Goal: Information Seeking & Learning: Learn about a topic

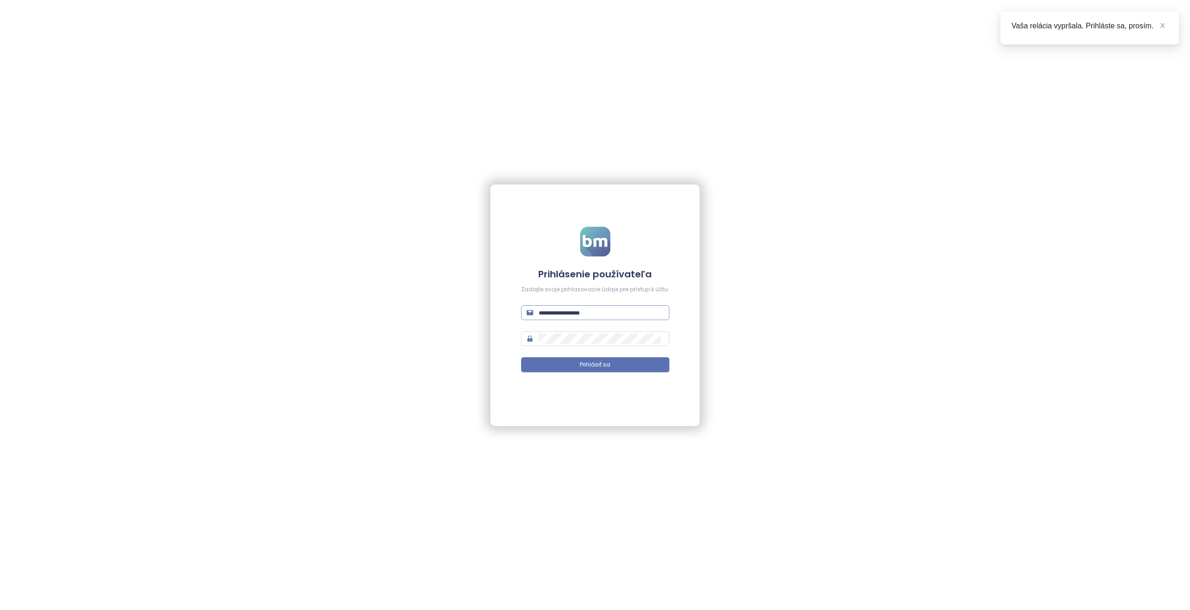
type input "**********"
click at [658, 314] on input "**********" at bounding box center [601, 313] width 125 height 10
click at [618, 367] on button "Prihlásiť sa" at bounding box center [595, 364] width 148 height 15
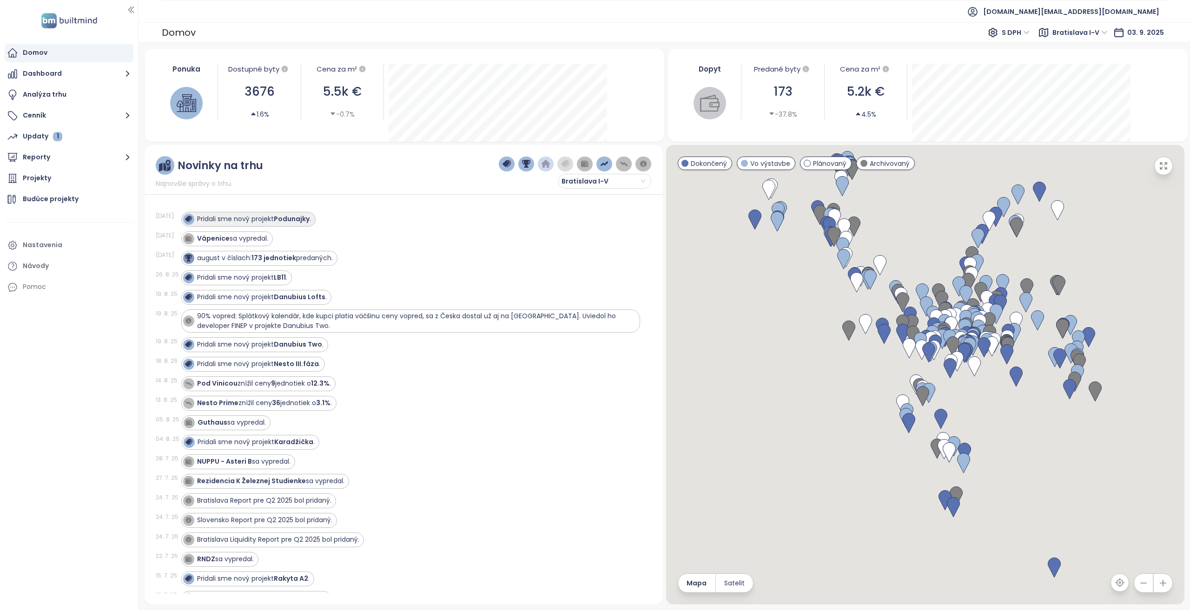
click at [293, 221] on strong "Podunajky" at bounding box center [292, 218] width 36 height 9
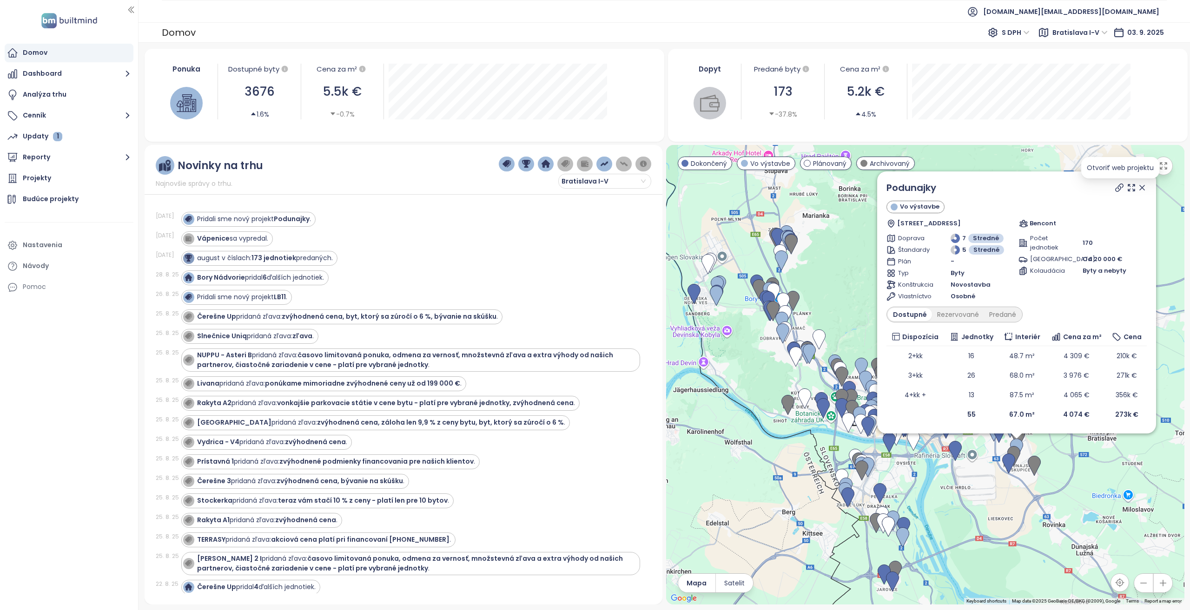
click at [1116, 192] on icon at bounding box center [1119, 187] width 9 height 9
click at [1142, 191] on icon at bounding box center [1141, 187] width 9 height 9
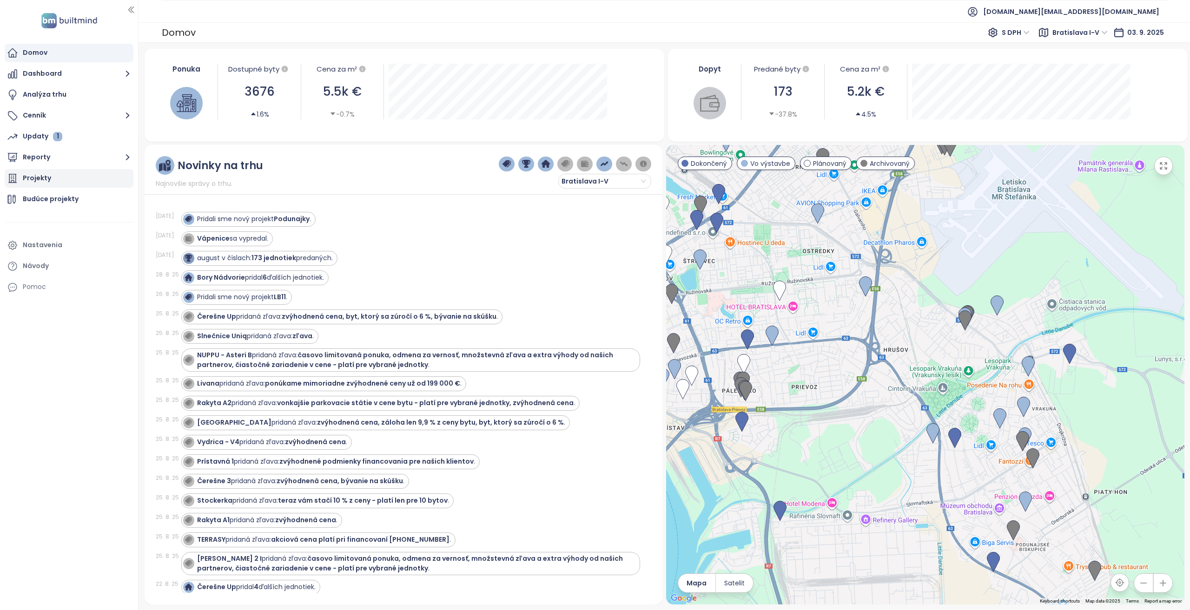
drag, startPoint x: 76, startPoint y: 180, endPoint x: 71, endPoint y: 186, distance: 8.0
click at [76, 180] on div "Projekty" at bounding box center [69, 178] width 129 height 19
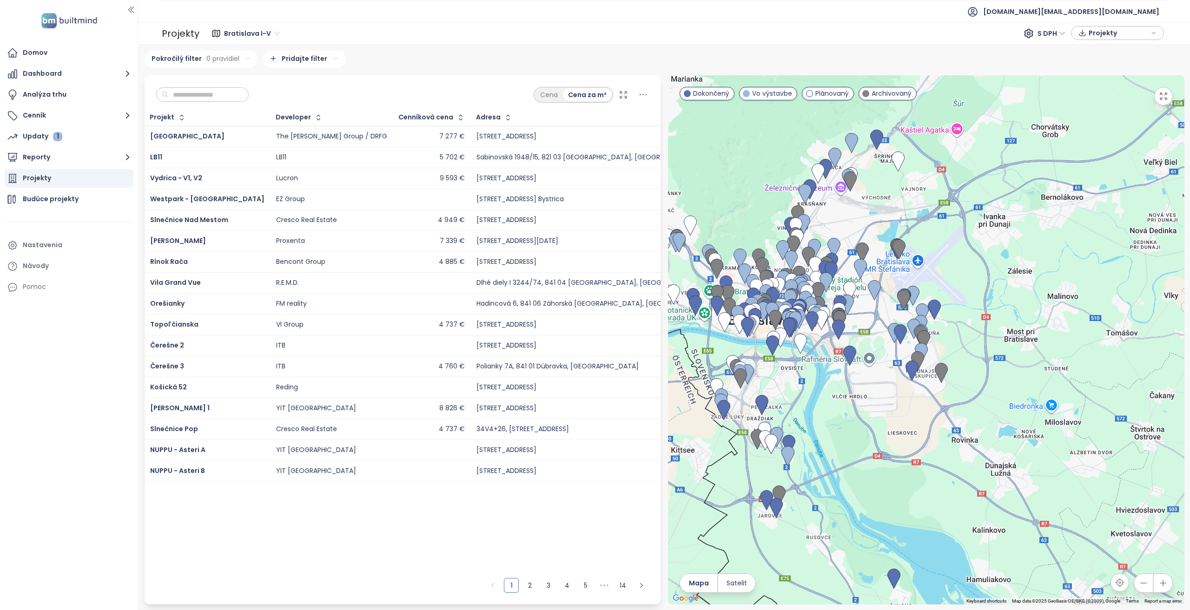
drag, startPoint x: 991, startPoint y: 344, endPoint x: 835, endPoint y: 380, distance: 160.1
click at [835, 380] on div at bounding box center [926, 339] width 516 height 529
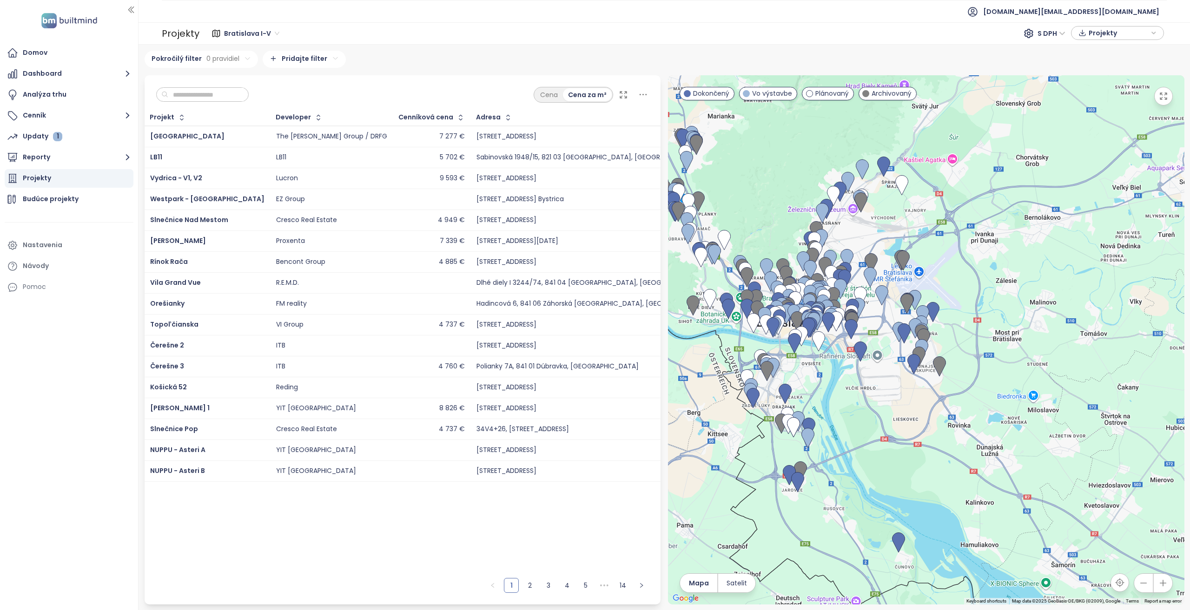
click at [223, 93] on input "text" at bounding box center [205, 95] width 75 height 14
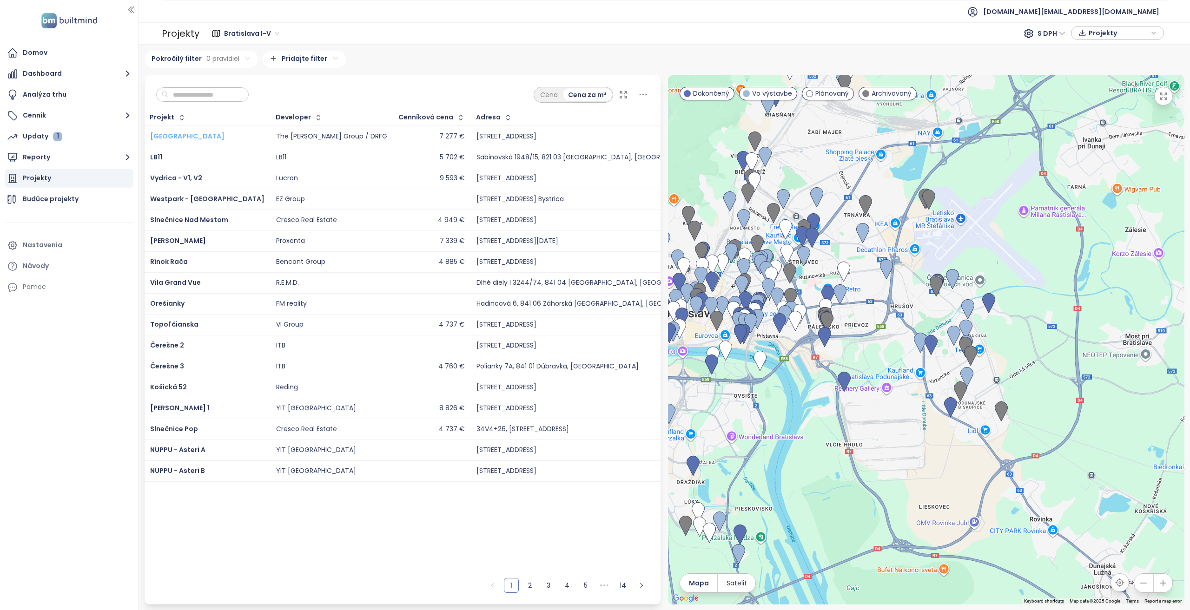
click at [171, 136] on span "[GEOGRAPHIC_DATA]" at bounding box center [187, 136] width 74 height 9
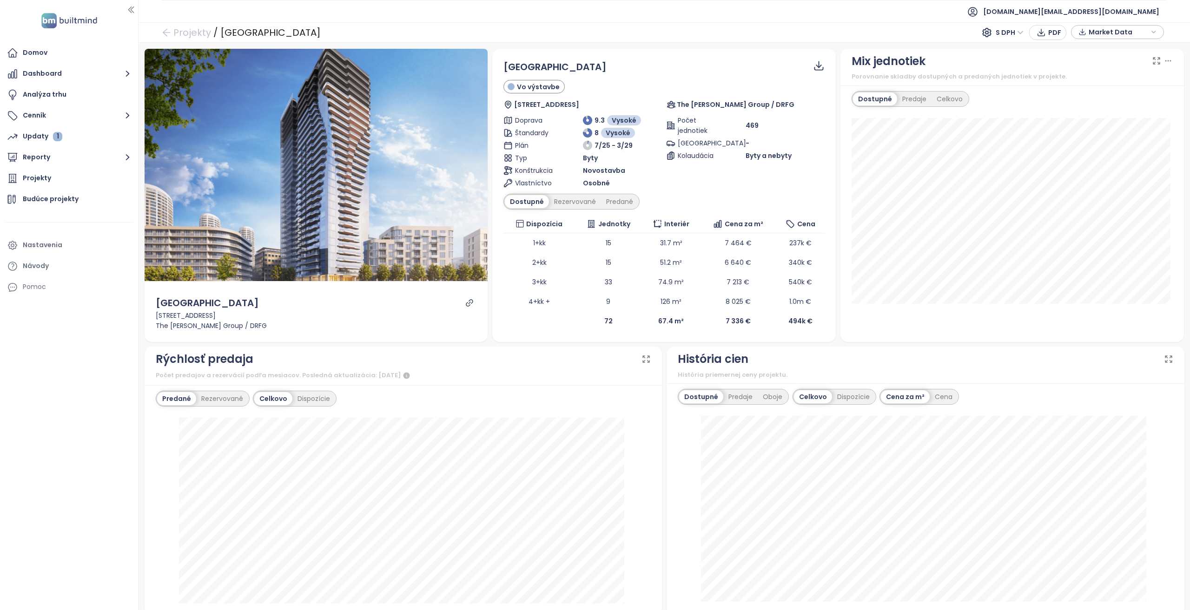
scroll to position [93, 0]
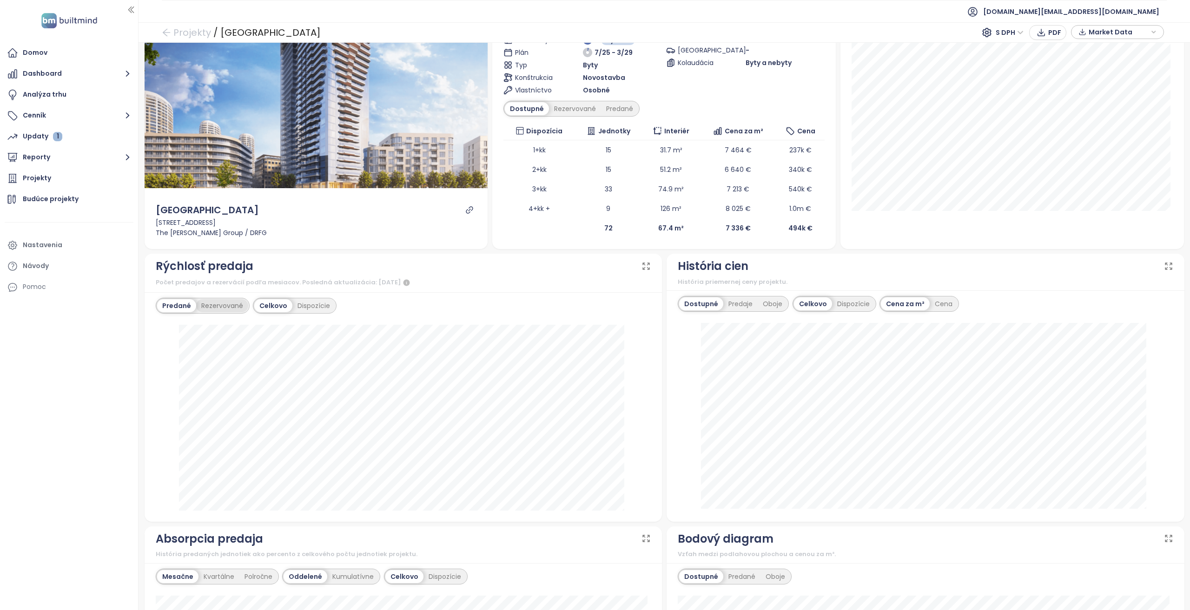
click at [213, 304] on div "Rezervované" at bounding box center [222, 305] width 52 height 13
click at [180, 310] on div "Predané" at bounding box center [175, 305] width 37 height 13
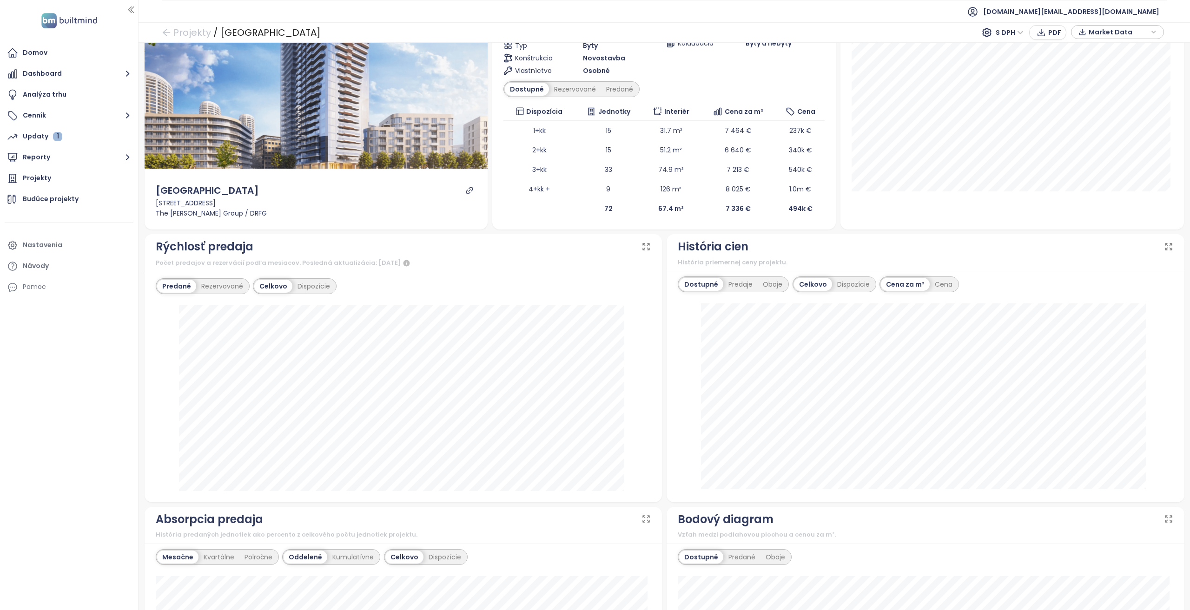
scroll to position [0, 0]
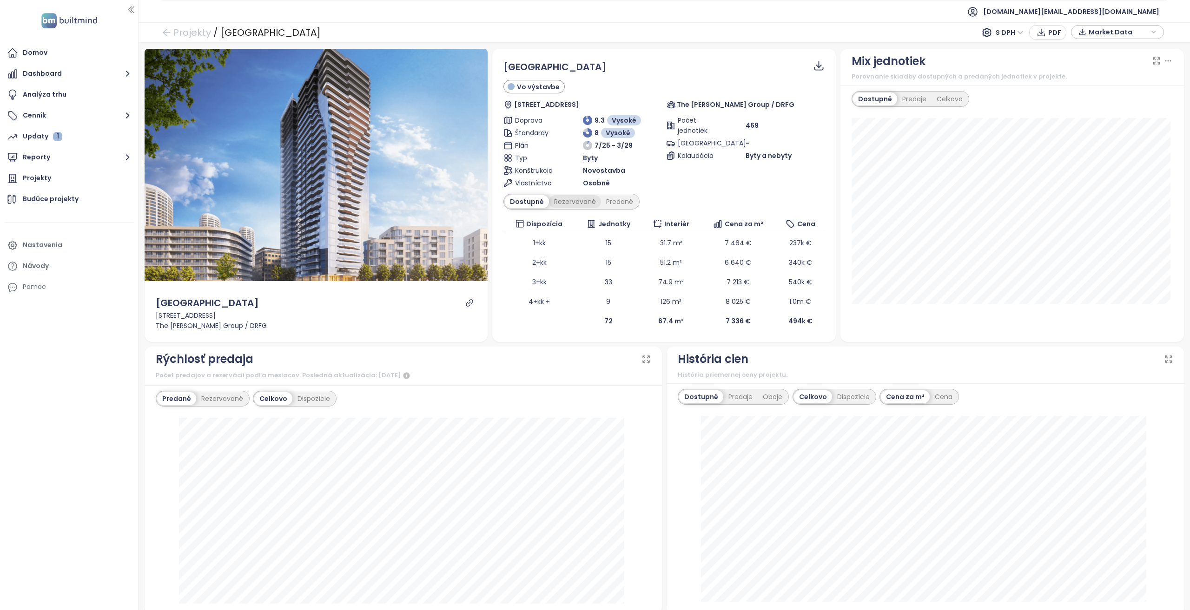
click at [572, 202] on div "Rezervované" at bounding box center [575, 201] width 52 height 13
click at [611, 205] on div "Predané" at bounding box center [619, 201] width 37 height 13
click at [613, 202] on div "Predané" at bounding box center [618, 201] width 39 height 13
click at [566, 198] on div "Rezervované" at bounding box center [573, 201] width 52 height 13
click at [518, 203] on div "Dostupné" at bounding box center [526, 201] width 42 height 13
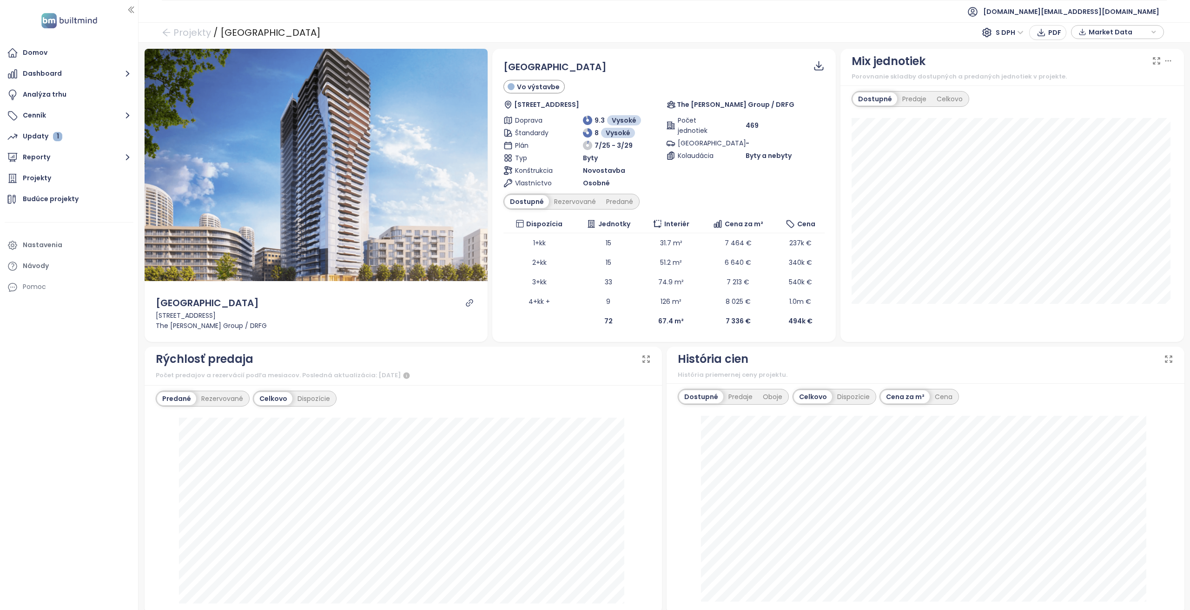
drag, startPoint x: 638, startPoint y: 406, endPoint x: 502, endPoint y: 205, distance: 242.5
click at [469, 300] on icon "link" at bounding box center [469, 303] width 8 height 8
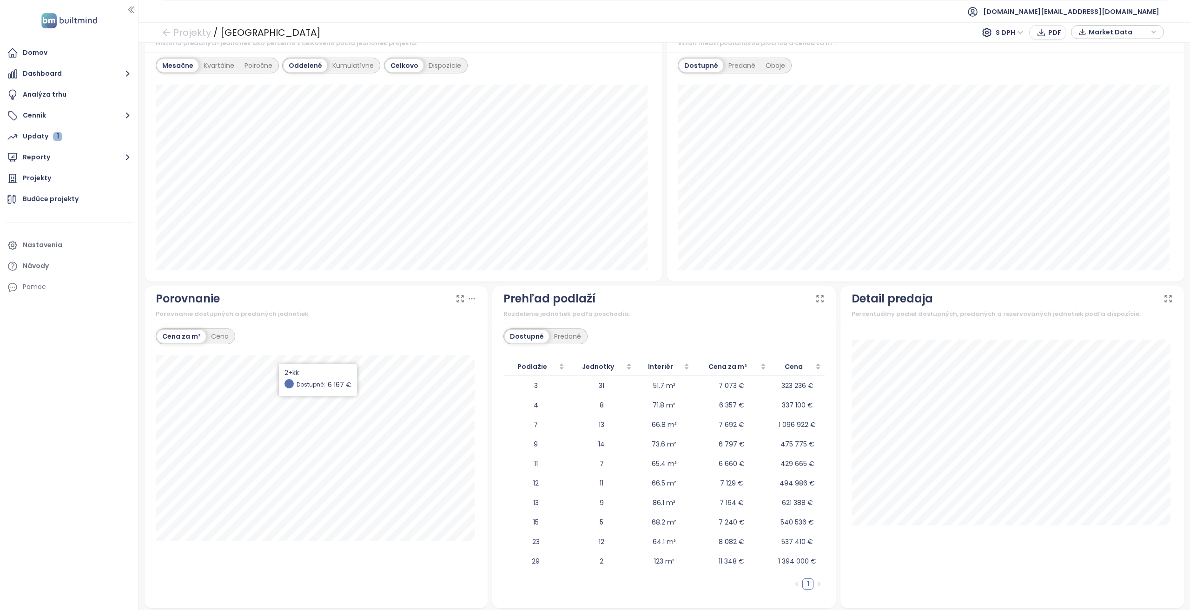
scroll to position [465, 0]
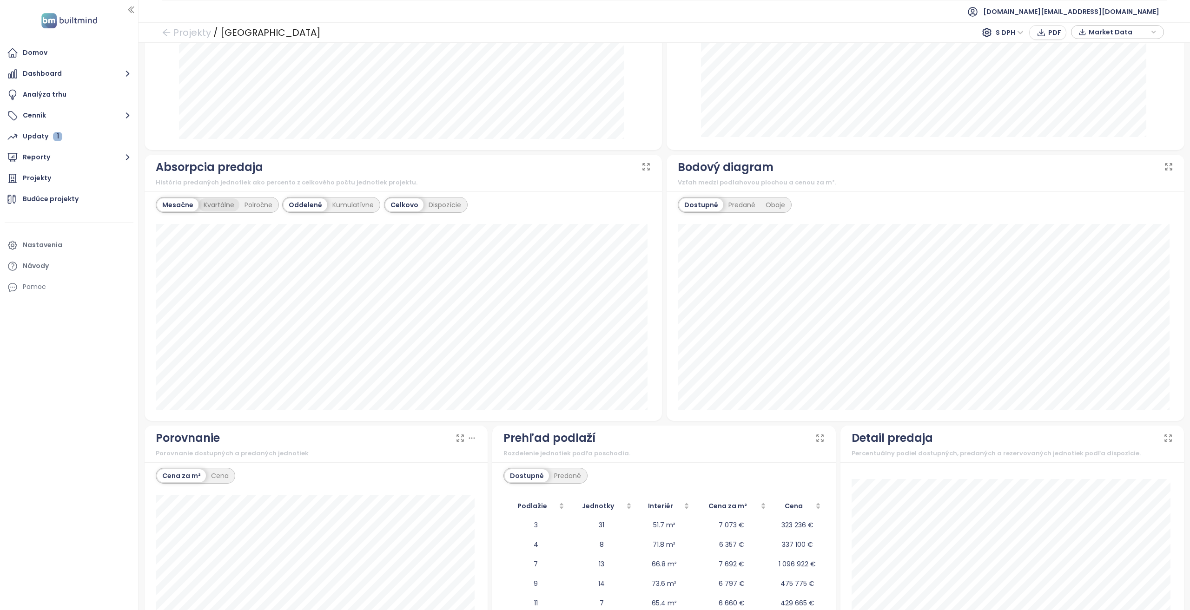
click at [208, 203] on div "Kvartálne" at bounding box center [218, 204] width 41 height 13
click at [170, 210] on div "Mesačne Kvartálne Polročne" at bounding box center [218, 205] width 124 height 16
click at [170, 207] on div "Mesačne" at bounding box center [177, 204] width 40 height 13
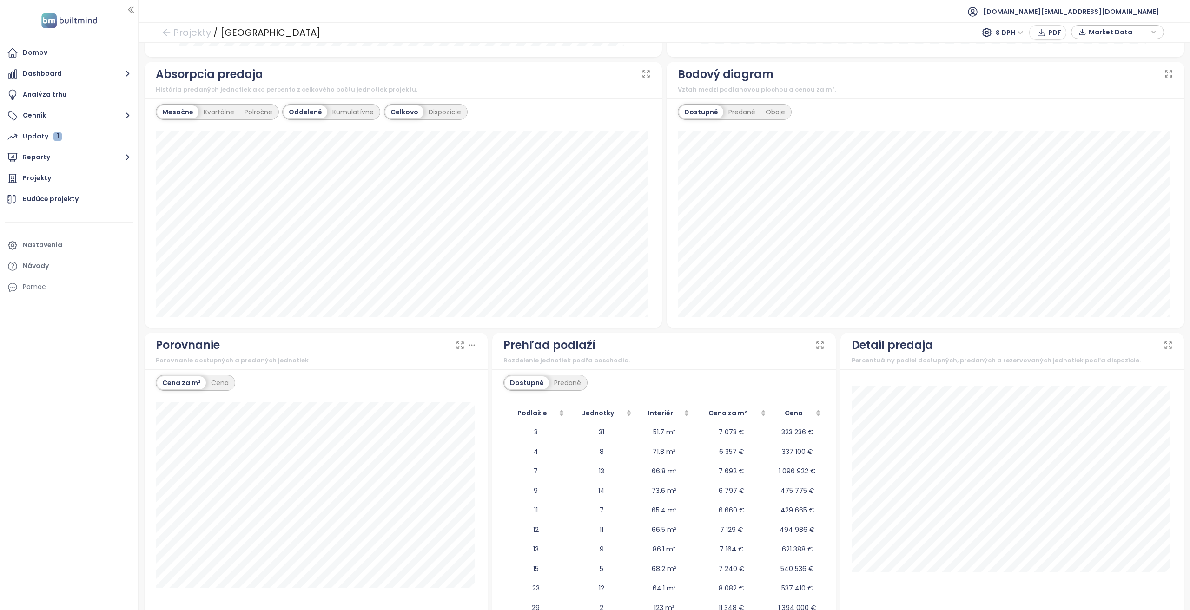
scroll to position [605, 0]
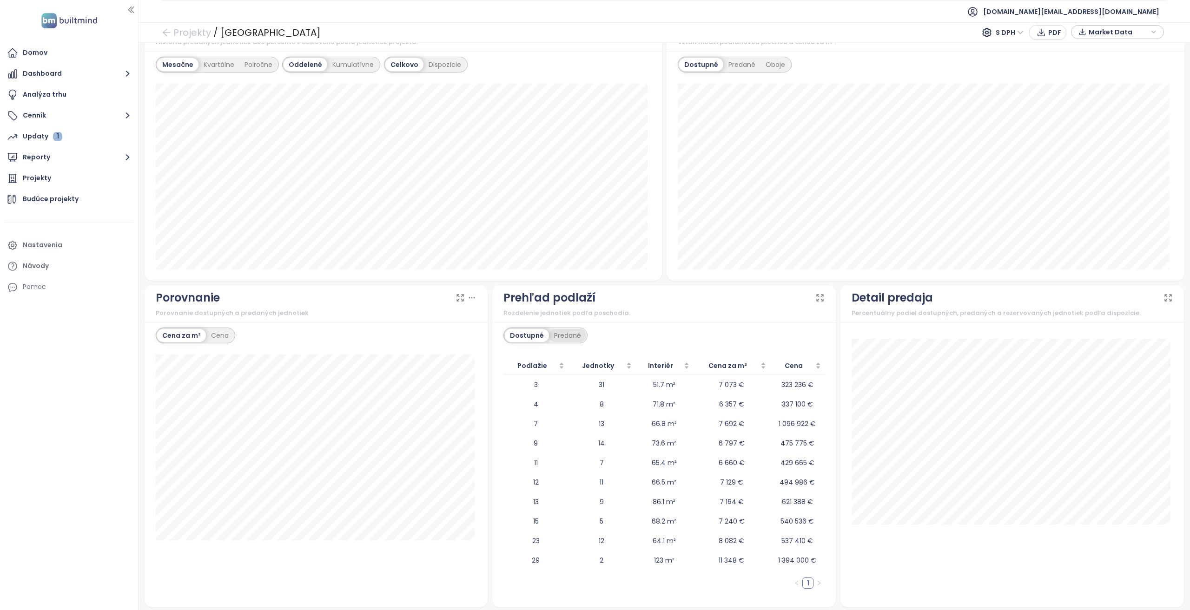
click at [573, 331] on div "Náhľad Ister Tower Landererova 1, 811 09 Bratislava-Staré Mesto, Slovakia The G…" at bounding box center [664, 26] width 1044 height 1164
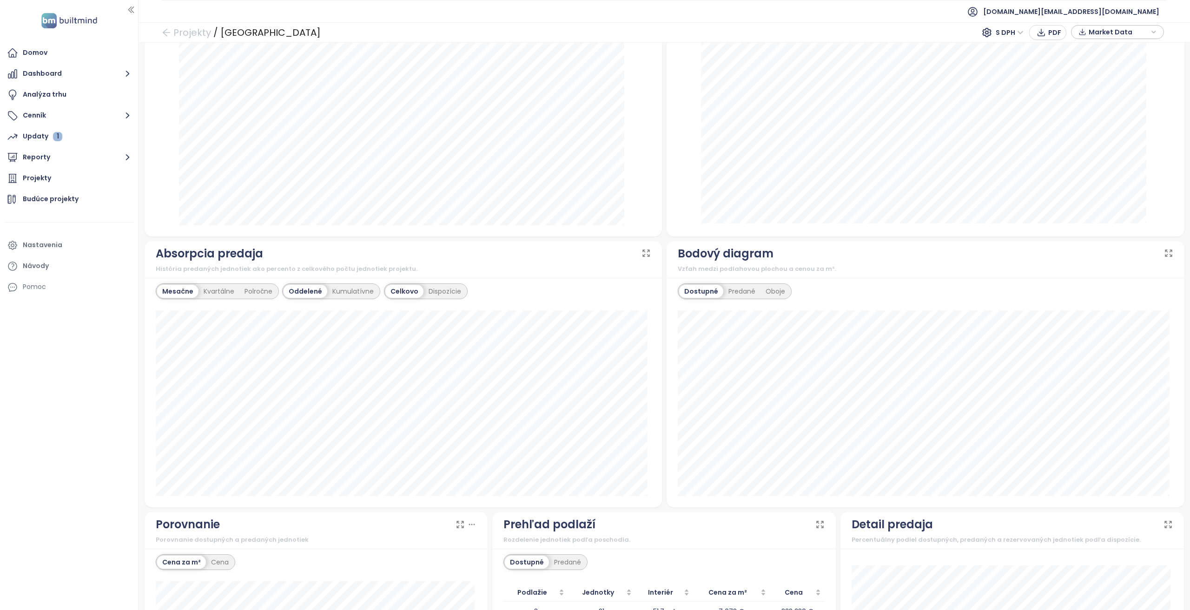
scroll to position [511, 0]
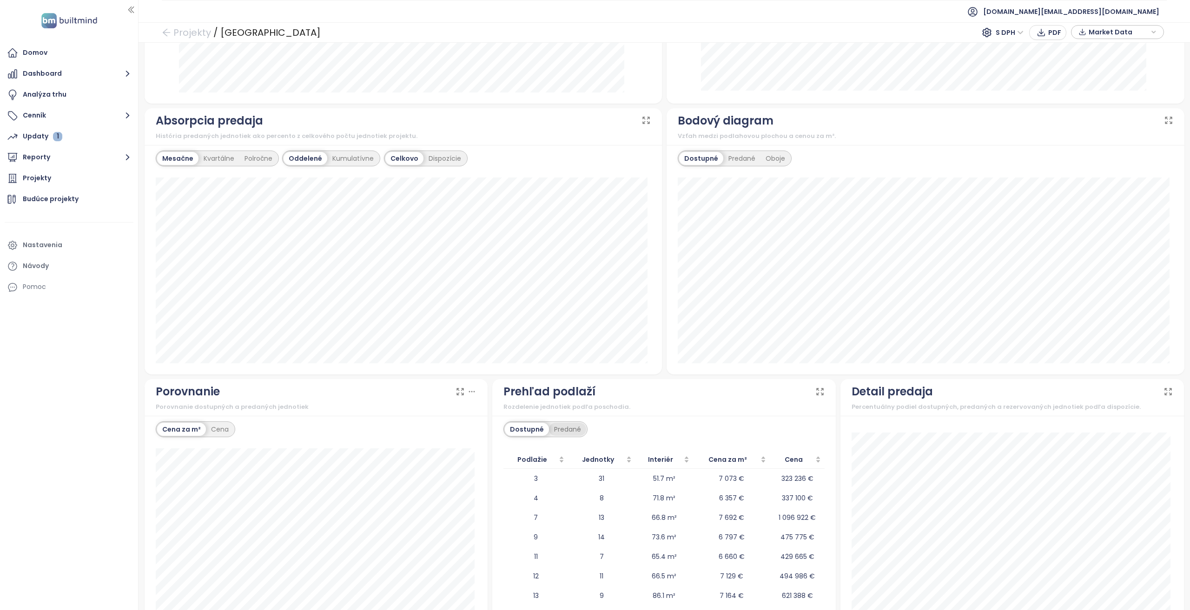
click at [553, 424] on div "Predané" at bounding box center [567, 429] width 37 height 13
click at [528, 425] on div "Dostupné" at bounding box center [526, 429] width 42 height 13
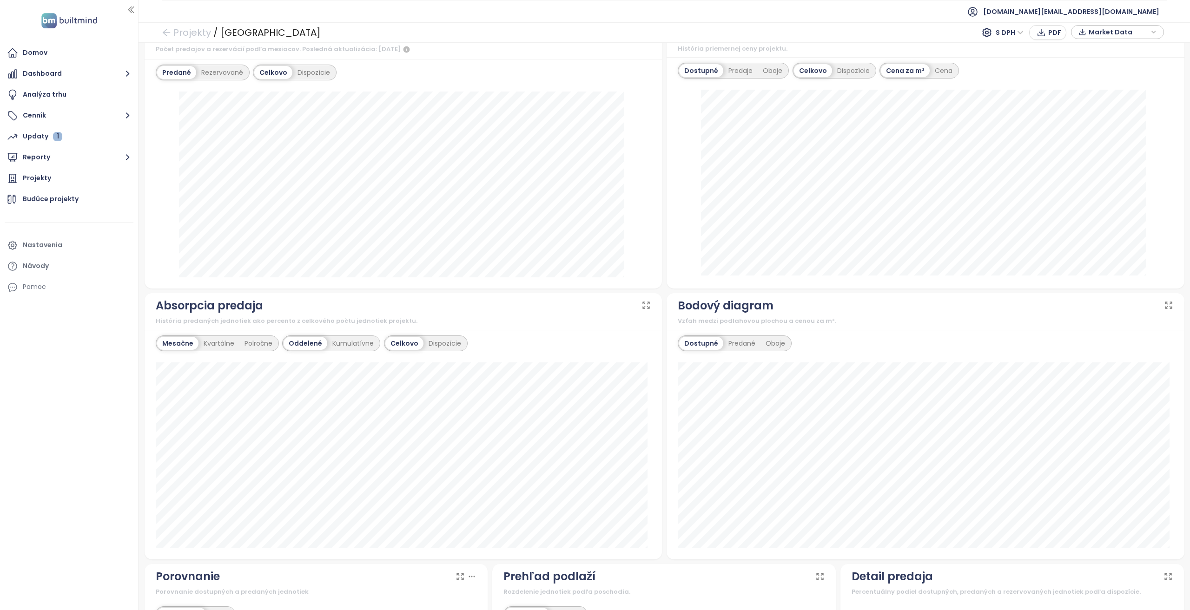
scroll to position [0, 0]
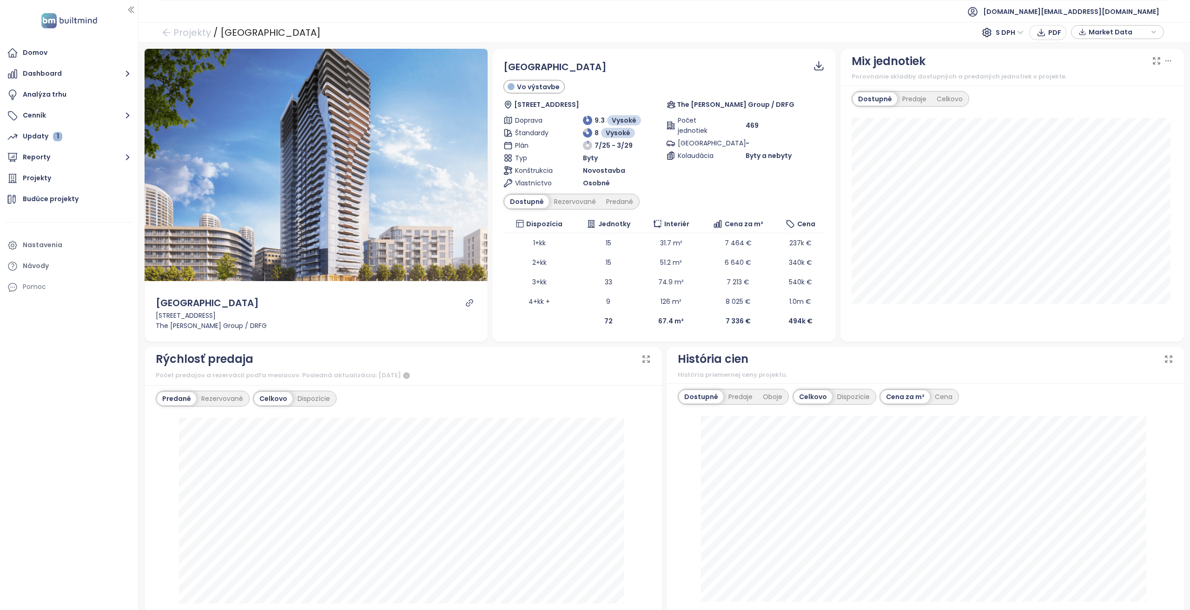
drag, startPoint x: 666, startPoint y: 449, endPoint x: 682, endPoint y: 224, distance: 225.9
click at [200, 31] on link "Projekty" at bounding box center [186, 32] width 49 height 17
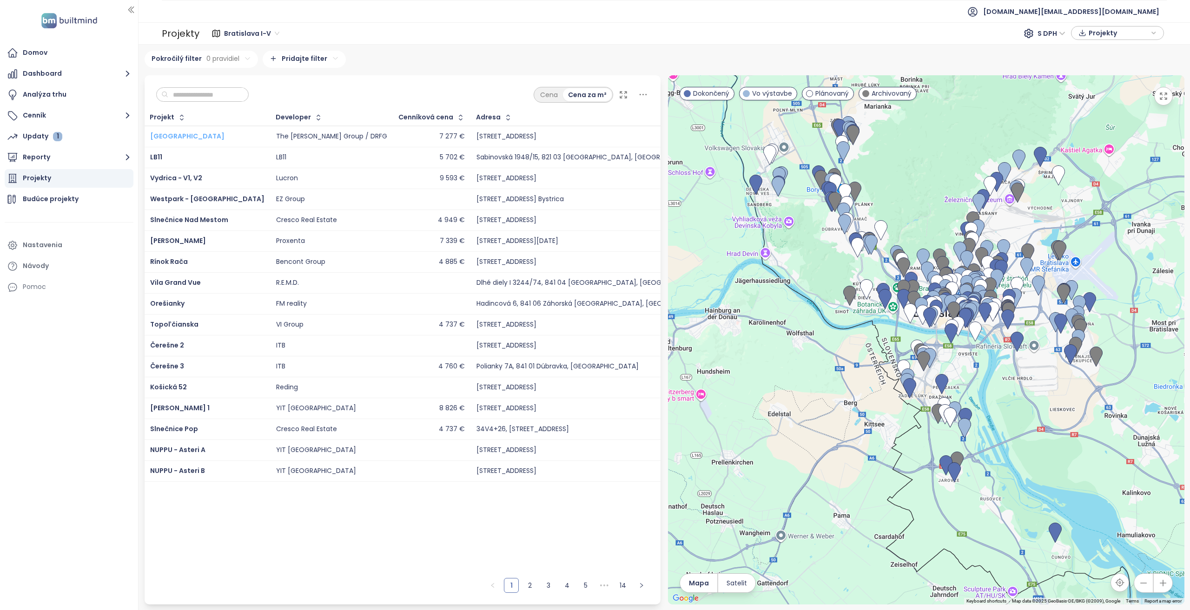
click at [168, 137] on span "[GEOGRAPHIC_DATA]" at bounding box center [187, 136] width 74 height 9
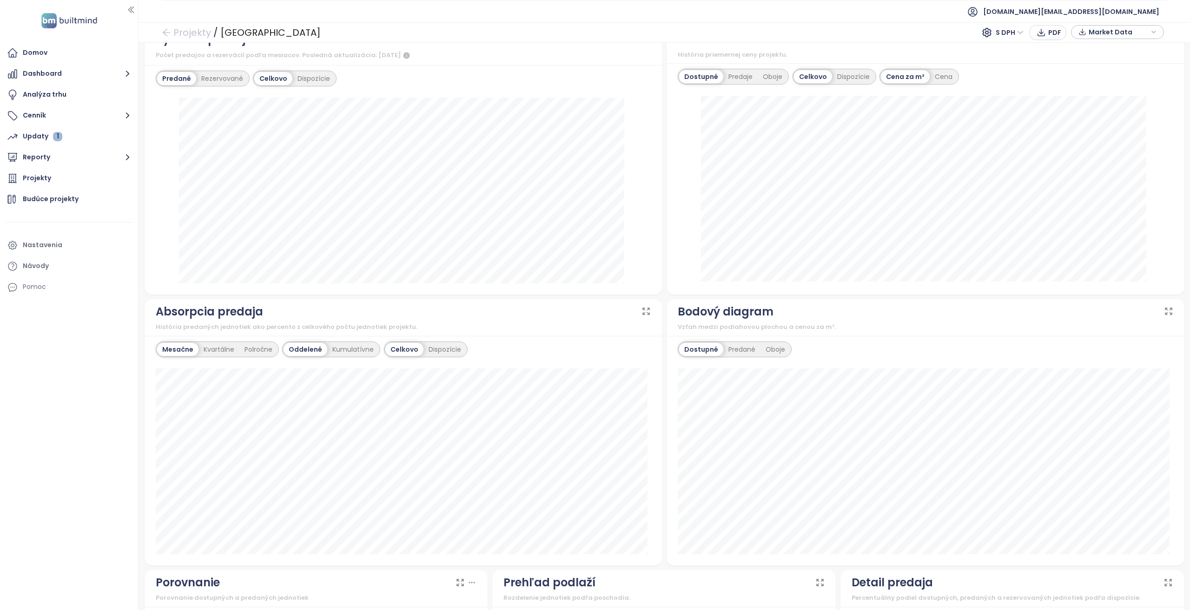
scroll to position [47, 0]
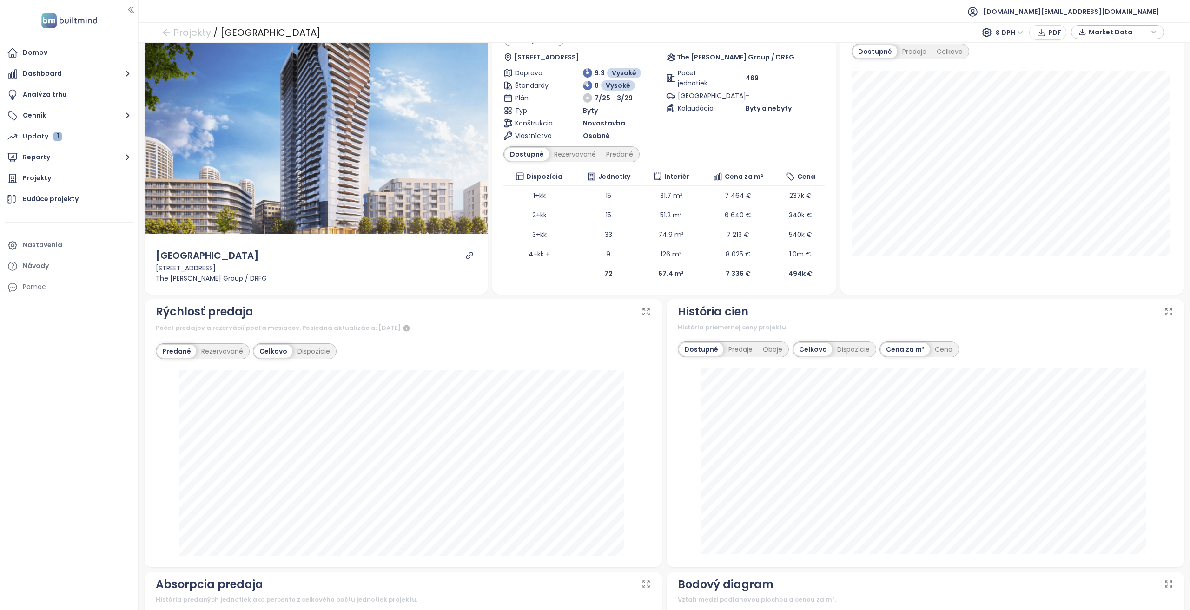
click at [1089, 37] on span "Market Data" at bounding box center [1118, 32] width 60 height 14
click at [1089, 37] on span "Market Data" at bounding box center [1118, 33] width 60 height 14
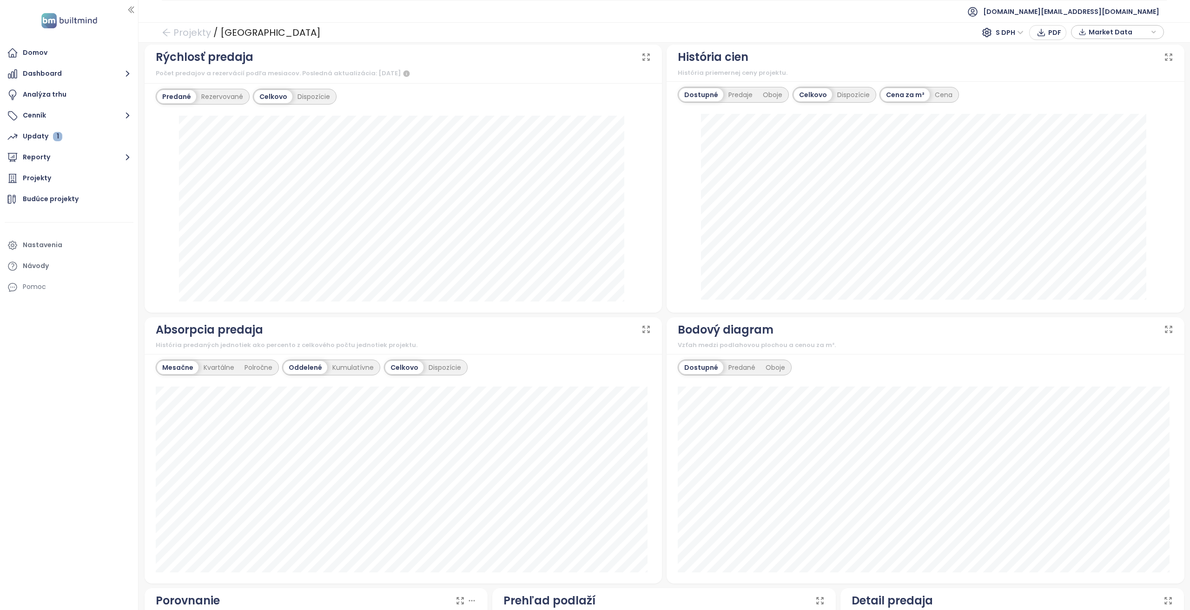
scroll to position [0, 0]
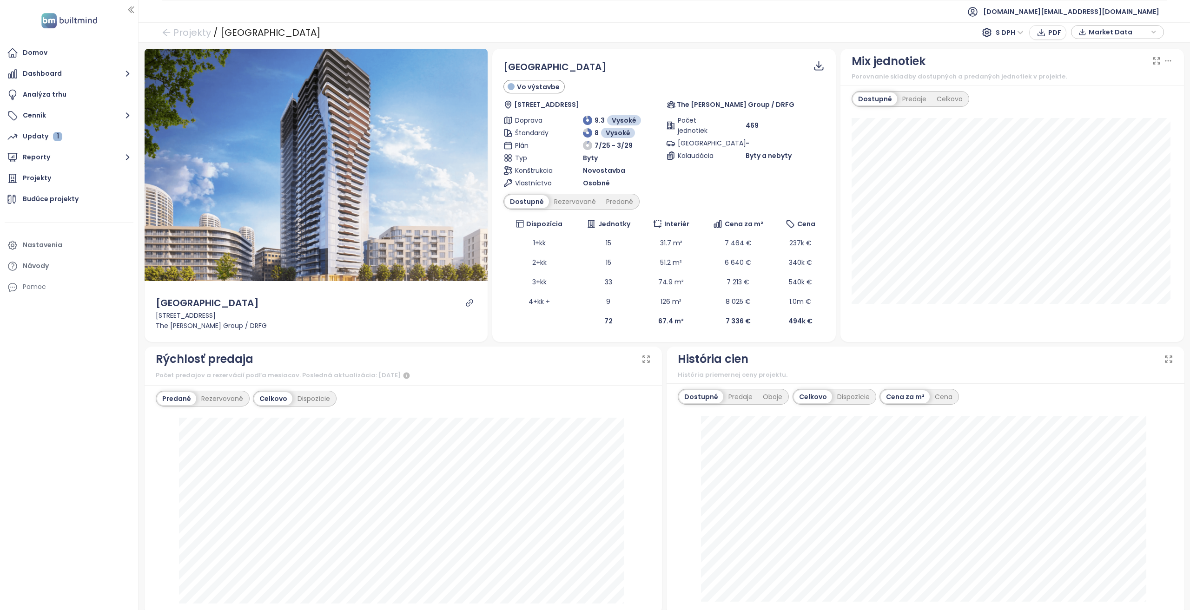
drag, startPoint x: 679, startPoint y: 454, endPoint x: 675, endPoint y: 277, distance: 176.7
click at [89, 155] on button "Reporty" at bounding box center [69, 157] width 129 height 19
click at [71, 215] on div "Bratislava I-V" at bounding box center [51, 213] width 42 height 12
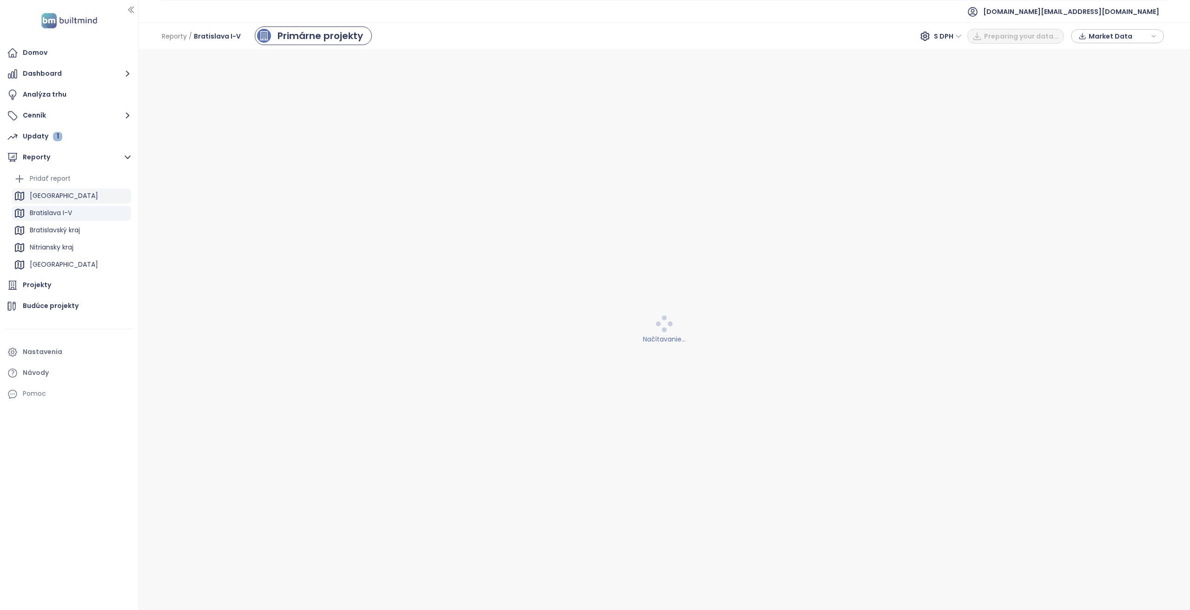
drag, startPoint x: 36, startPoint y: 221, endPoint x: 43, endPoint y: 198, distance: 23.7
click at [43, 198] on ul "Pridať report Prešovský kraj Bratislava I-V Bratislavský kraj Nitriansky kraj K…" at bounding box center [71, 256] width 119 height 170
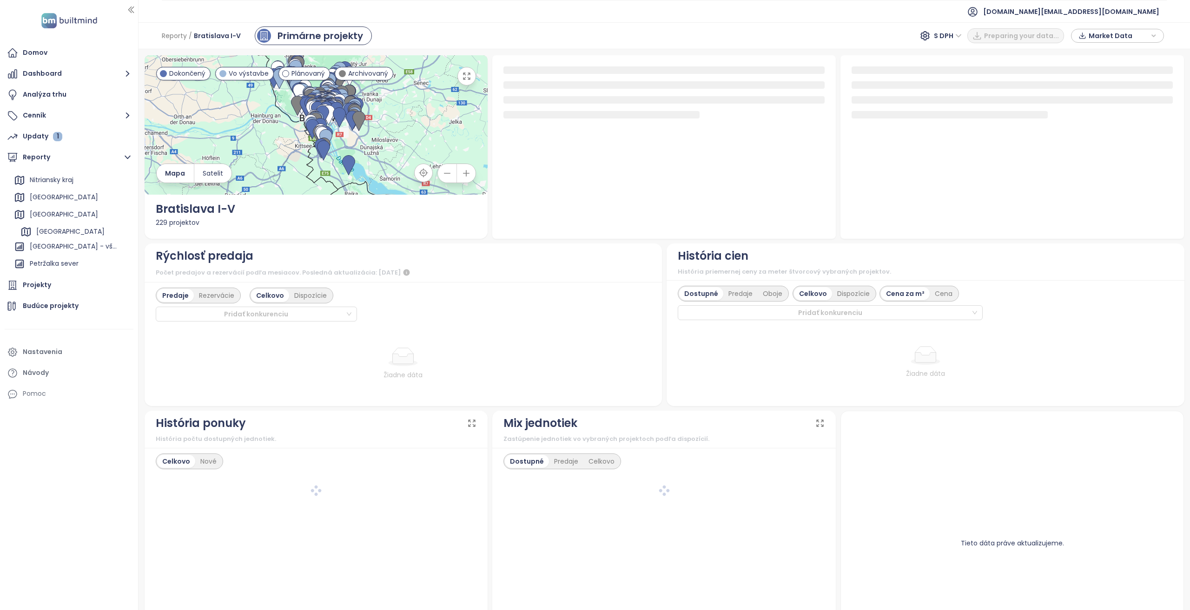
drag, startPoint x: 27, startPoint y: 194, endPoint x: 34, endPoint y: 231, distance: 37.5
click at [34, 231] on ul "Pridať report Prešovský kraj Bratislava I-V Bratislavský kraj Nitriansky kraj K…" at bounding box center [71, 196] width 119 height 155
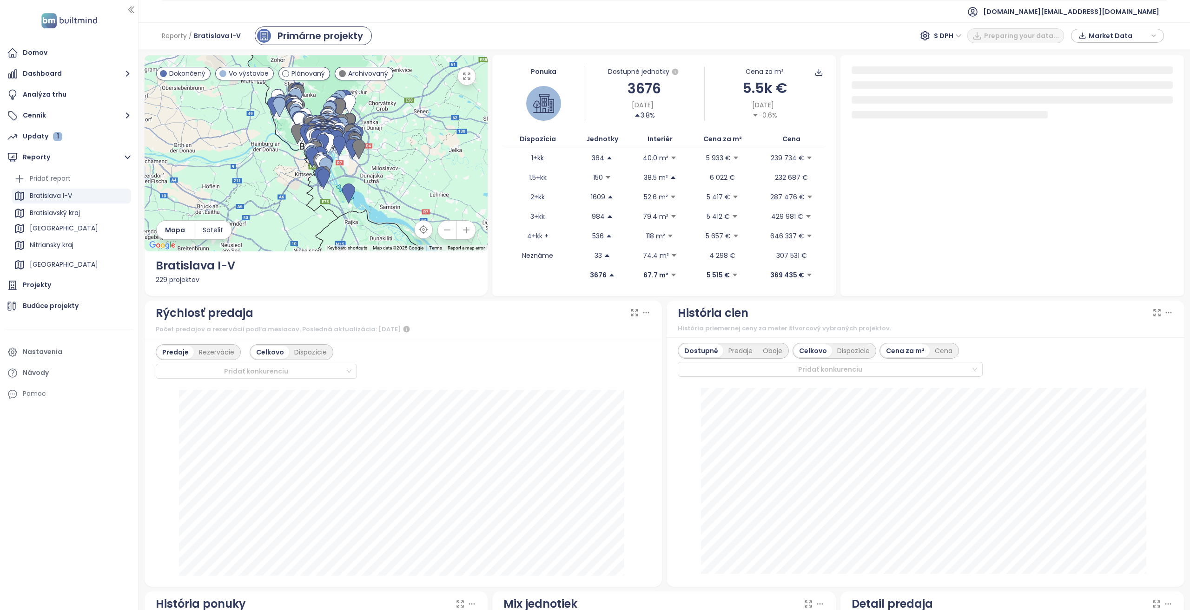
drag, startPoint x: 73, startPoint y: 249, endPoint x: 73, endPoint y: 227, distance: 21.4
click at [73, 227] on ul "Pridať report Bratislava I-V Bratislavský kraj Nitriansky kraj Košický kraj Trn…" at bounding box center [71, 248] width 119 height 155
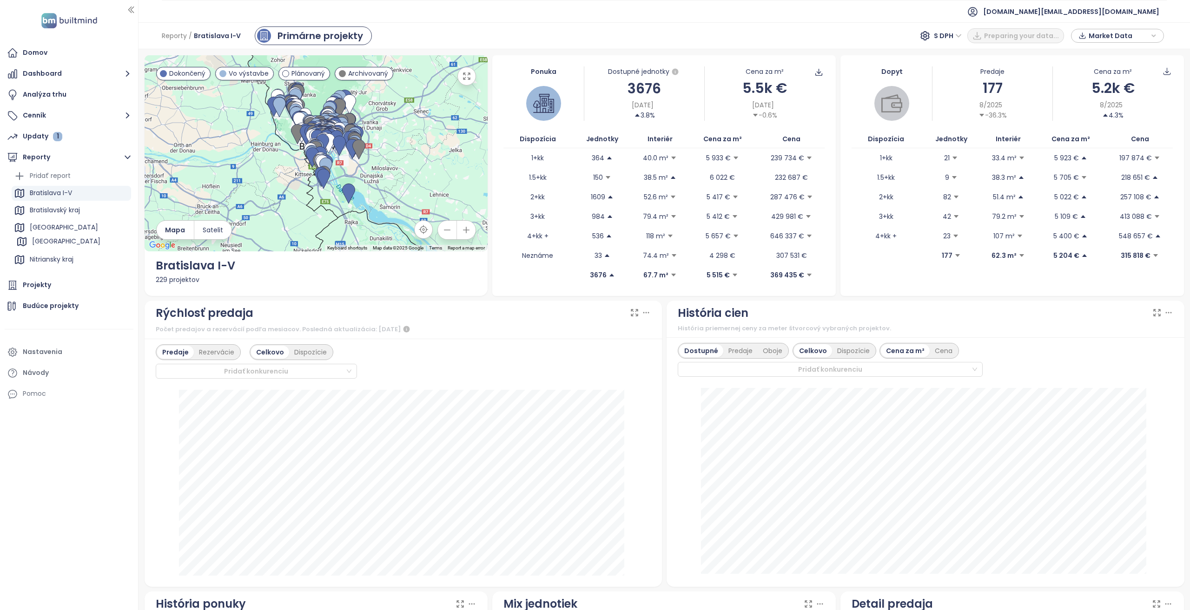
drag, startPoint x: 64, startPoint y: 270, endPoint x: 66, endPoint y: 243, distance: 27.1
click at [66, 243] on ul "Pridať report Bratislava I-V Bratislavský kraj Košický kraj Nitriansky kraj Trn…" at bounding box center [71, 246] width 119 height 155
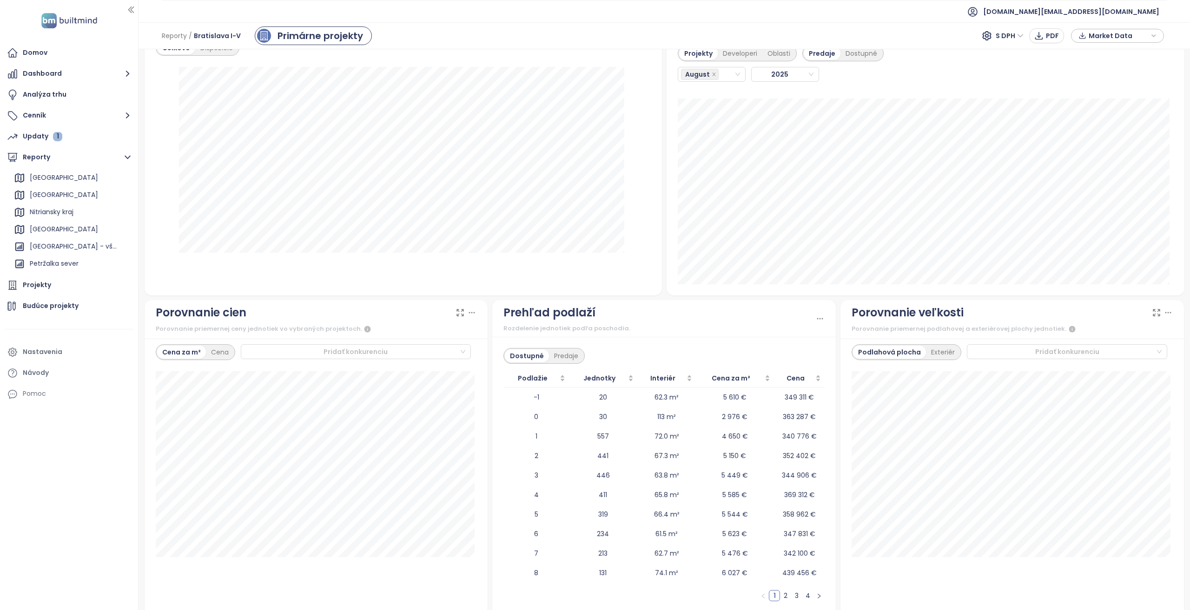
scroll to position [877, 0]
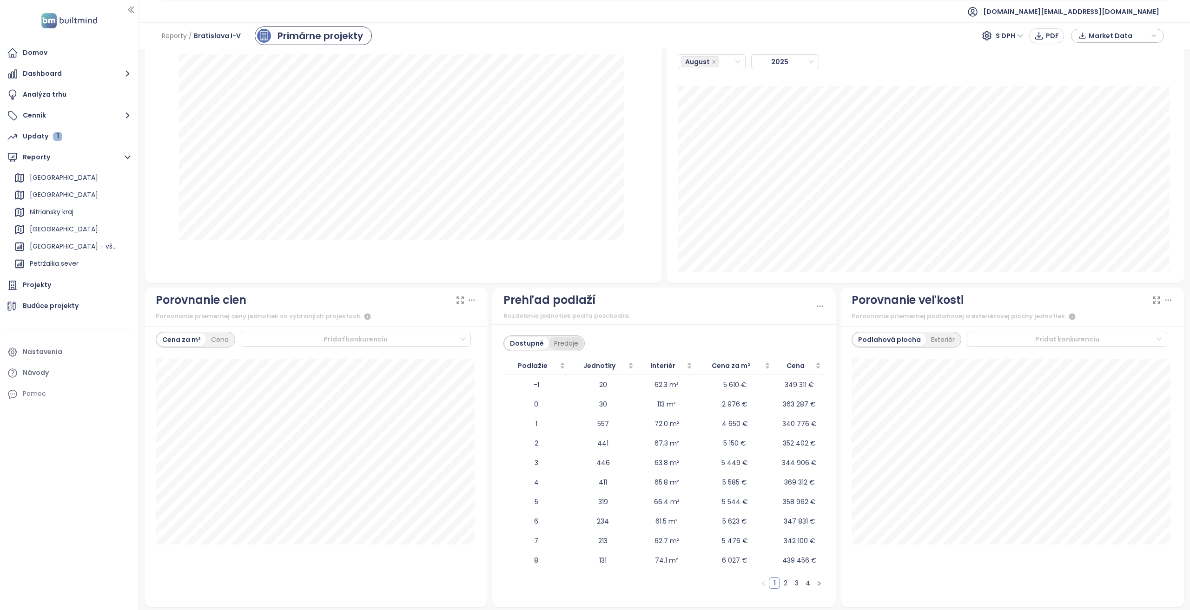
click at [550, 341] on div "Predaje" at bounding box center [566, 343] width 34 height 13
click at [521, 344] on div "Dostupné" at bounding box center [526, 343] width 42 height 13
click at [551, 342] on div "Predaje" at bounding box center [566, 343] width 34 height 13
click at [518, 347] on div "Dostupné" at bounding box center [526, 343] width 42 height 13
click at [563, 344] on div "Predaje" at bounding box center [566, 343] width 34 height 13
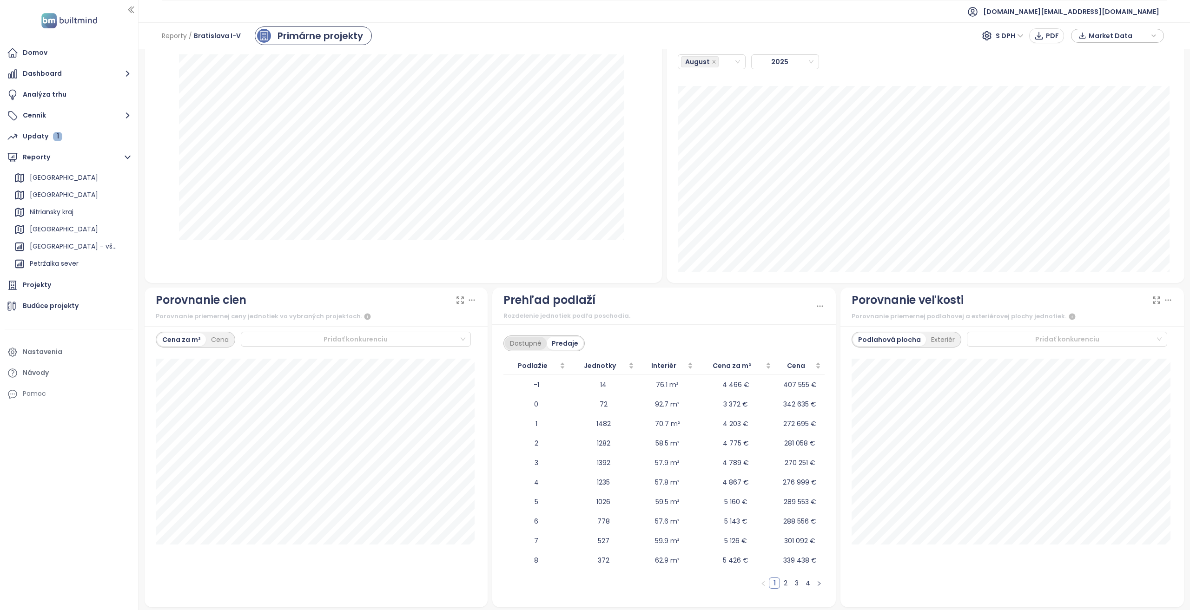
click at [518, 344] on div "Dostupné" at bounding box center [526, 343] width 42 height 13
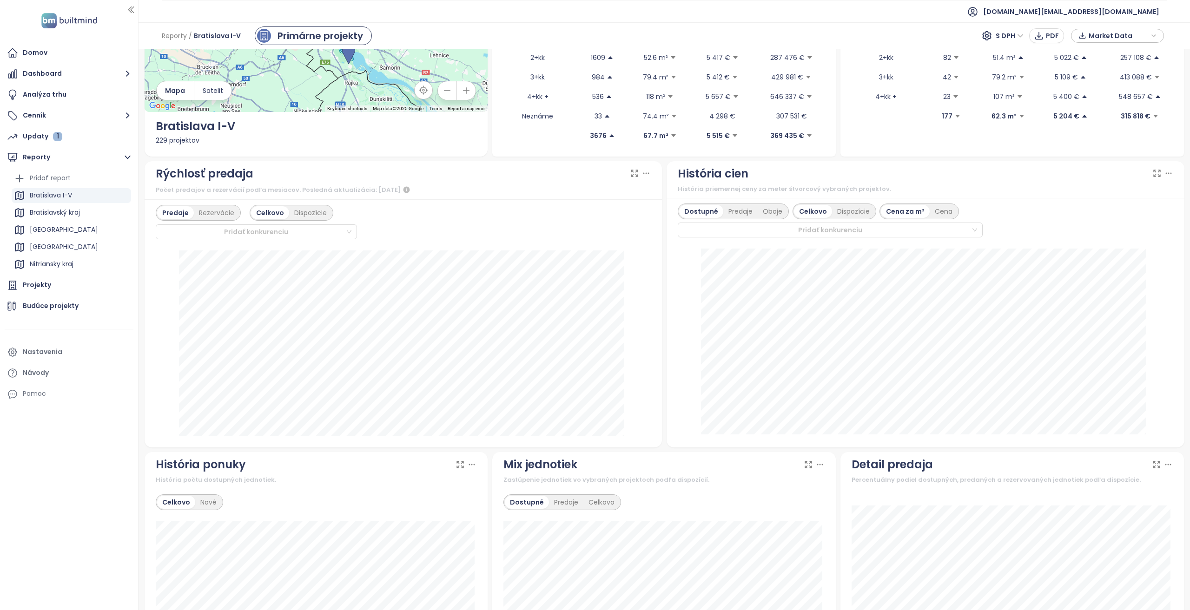
scroll to position [0, 0]
drag, startPoint x: 69, startPoint y: 215, endPoint x: 94, endPoint y: 237, distance: 33.3
click at [69, 215] on div "Bratislavský kraj" at bounding box center [55, 213] width 50 height 12
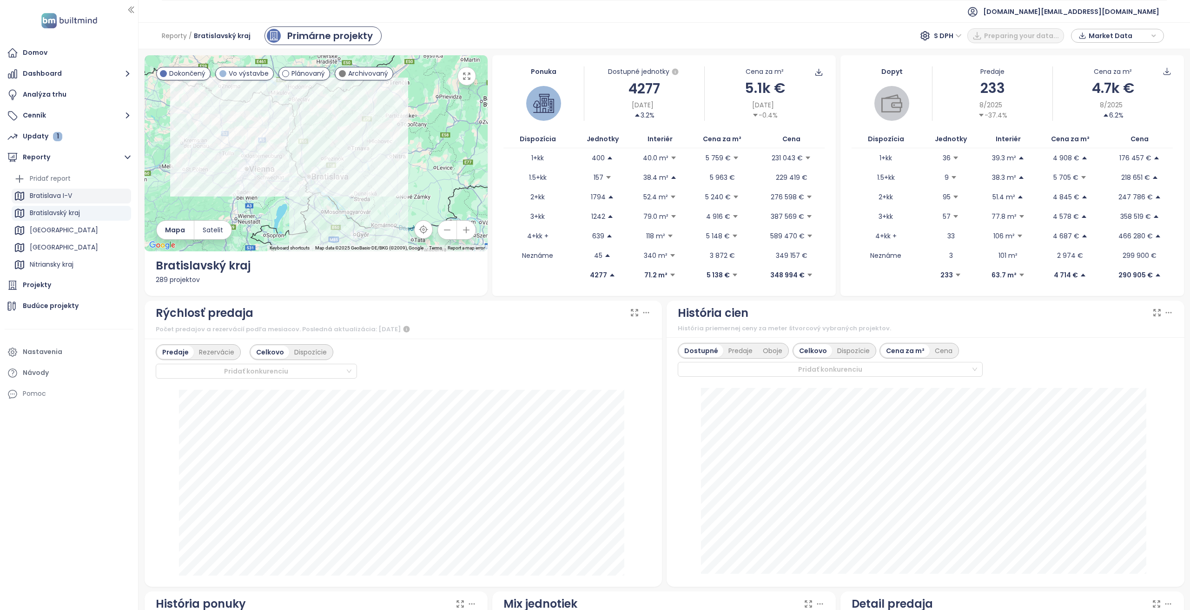
drag, startPoint x: 47, startPoint y: 191, endPoint x: 56, endPoint y: 193, distance: 9.1
click at [47, 190] on div "Bratislava I-V" at bounding box center [51, 196] width 42 height 12
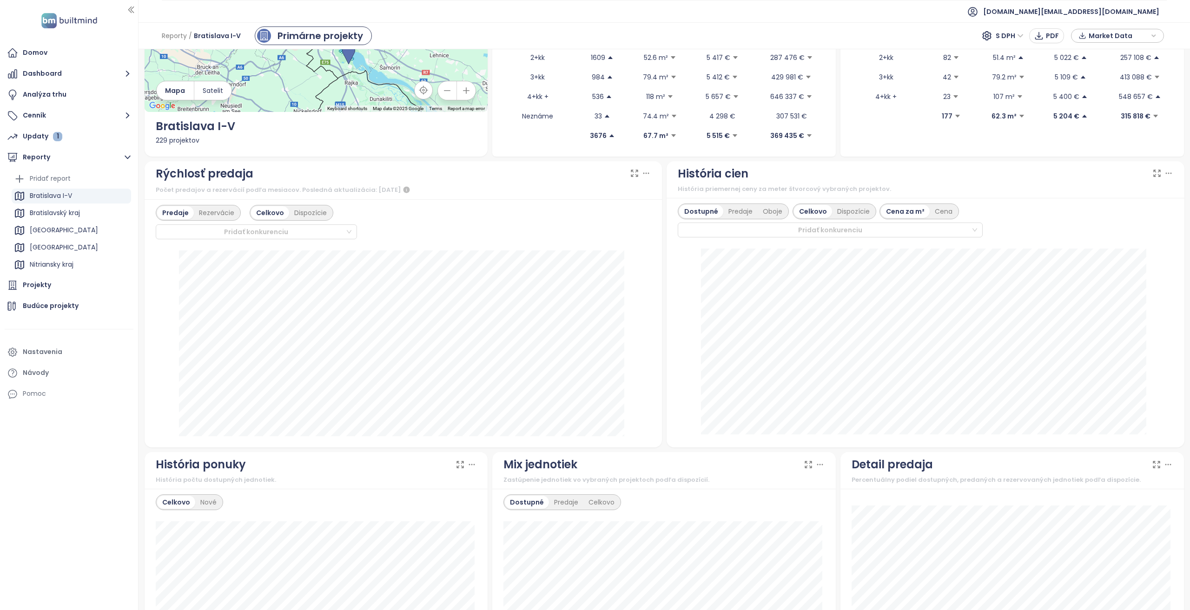
scroll to position [465, 0]
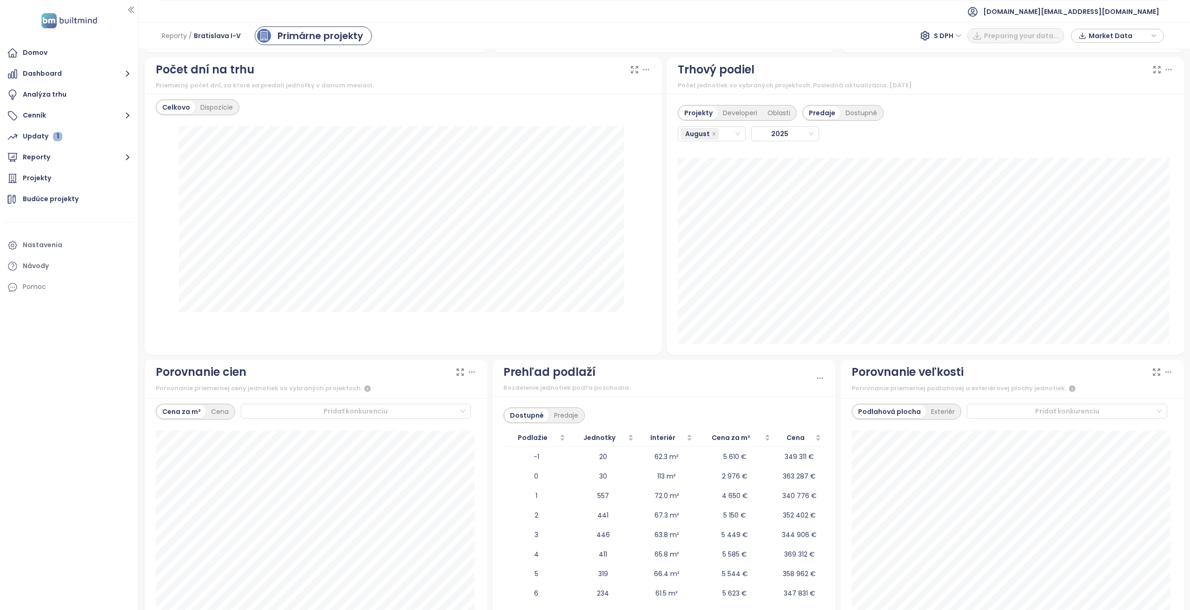
scroll to position [877, 0]
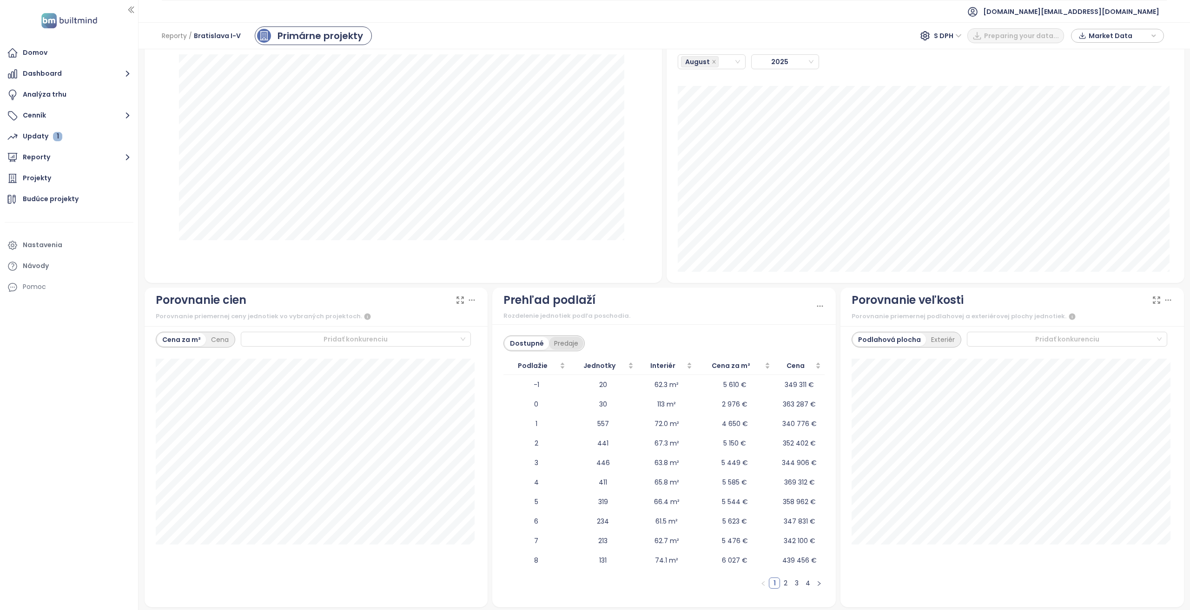
click at [576, 344] on div "Predaje" at bounding box center [566, 343] width 34 height 13
click at [521, 347] on div "Dostupné" at bounding box center [526, 343] width 42 height 13
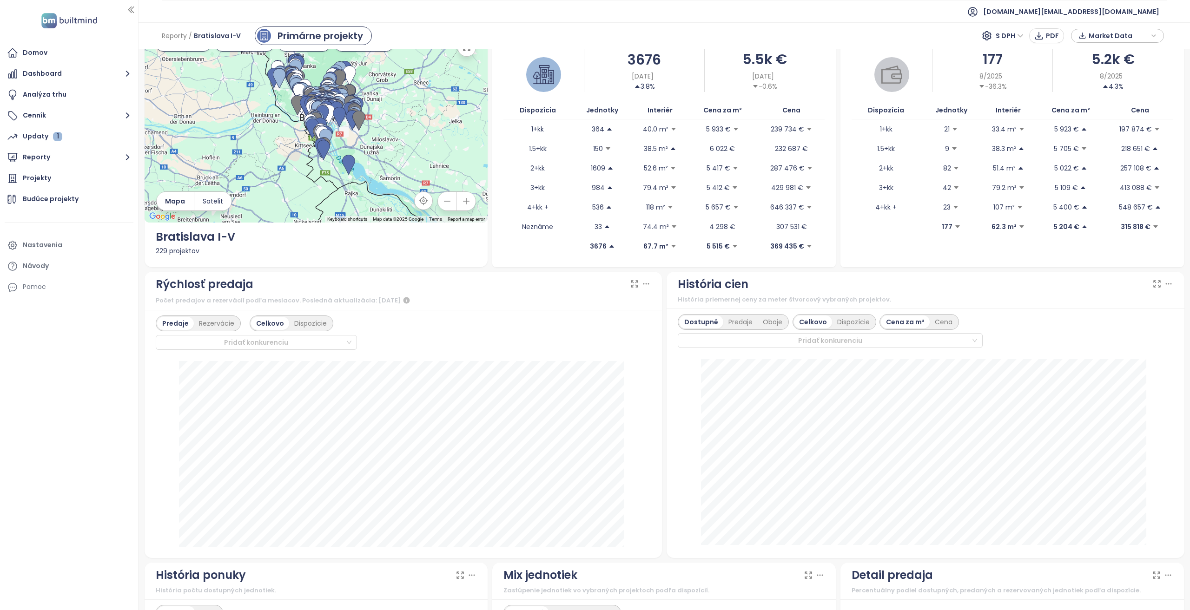
scroll to position [0, 0]
